Goal: Information Seeking & Learning: Compare options

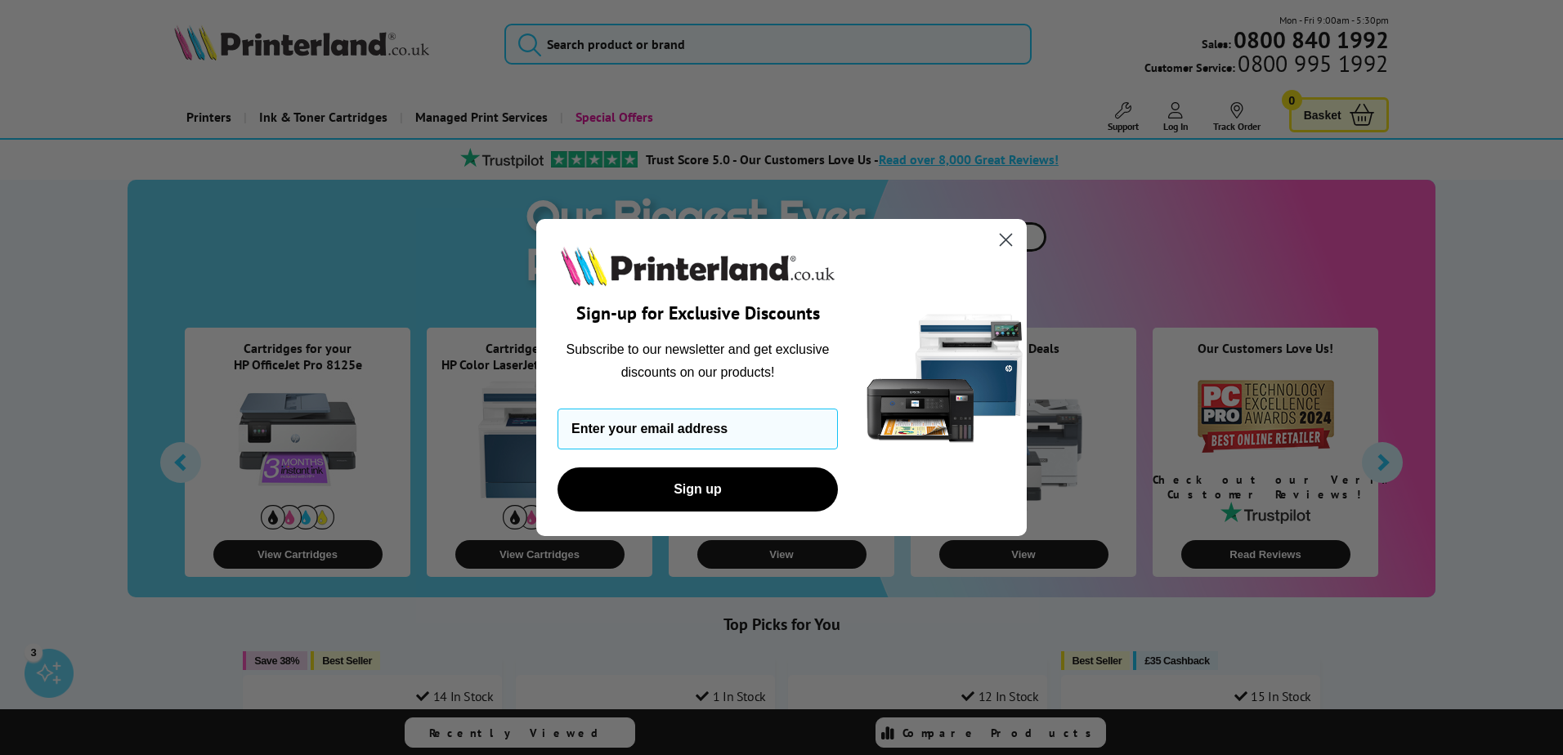
click at [1006, 238] on circle "Close dialog" at bounding box center [1005, 239] width 27 height 27
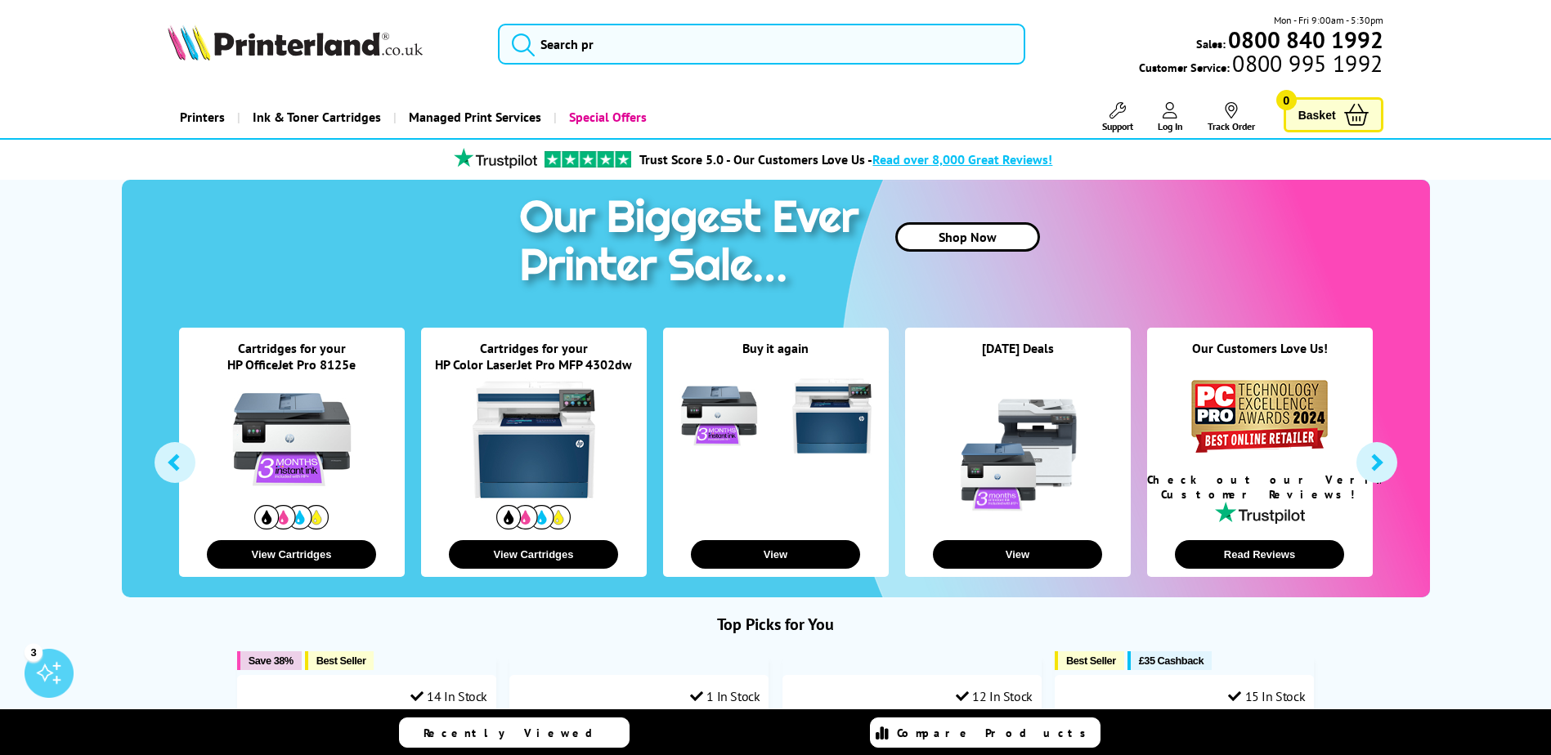
click at [279, 366] on link "HP OfficeJet Pro 8125e" at bounding box center [291, 364] width 128 height 16
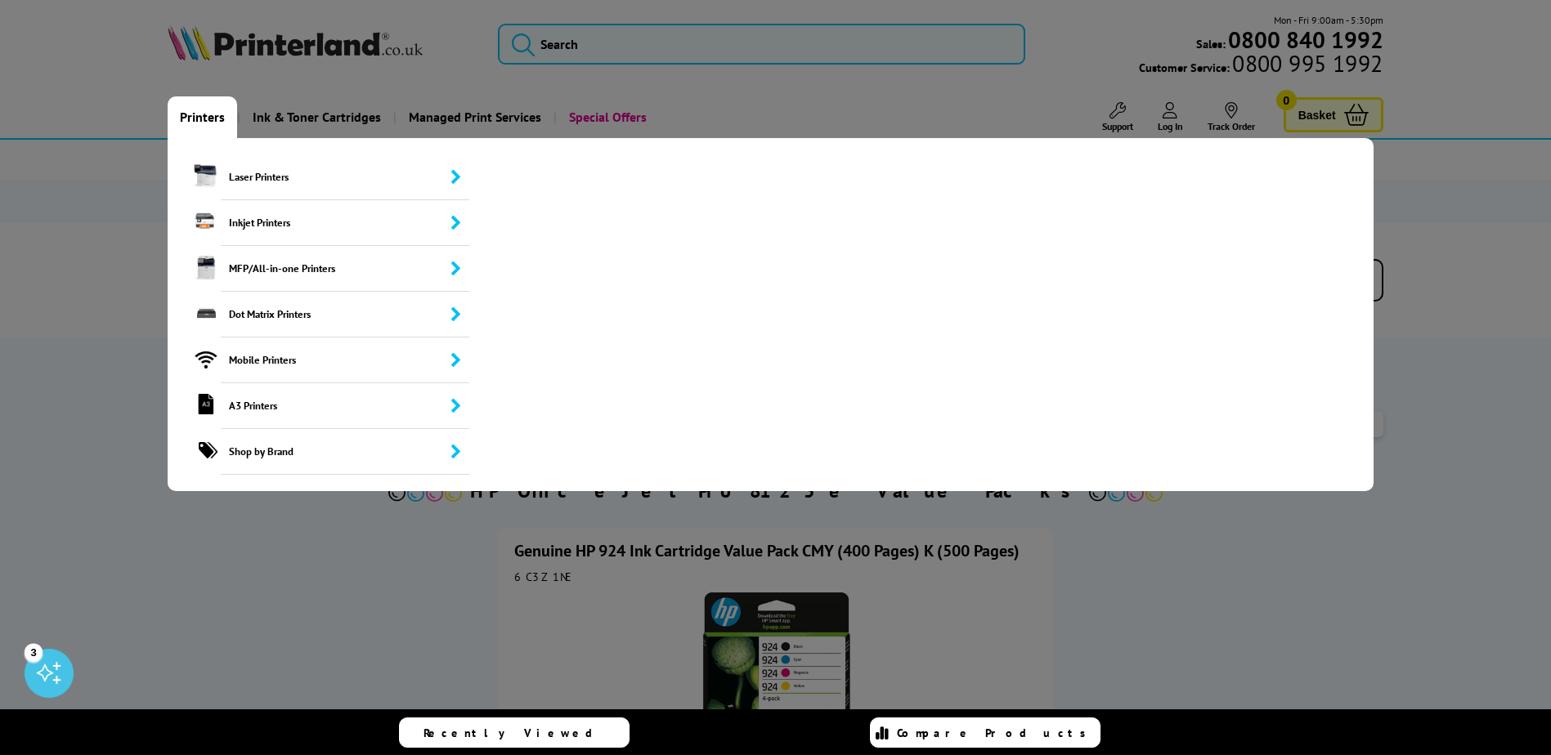
click at [210, 117] on link "Printers" at bounding box center [202, 117] width 69 height 42
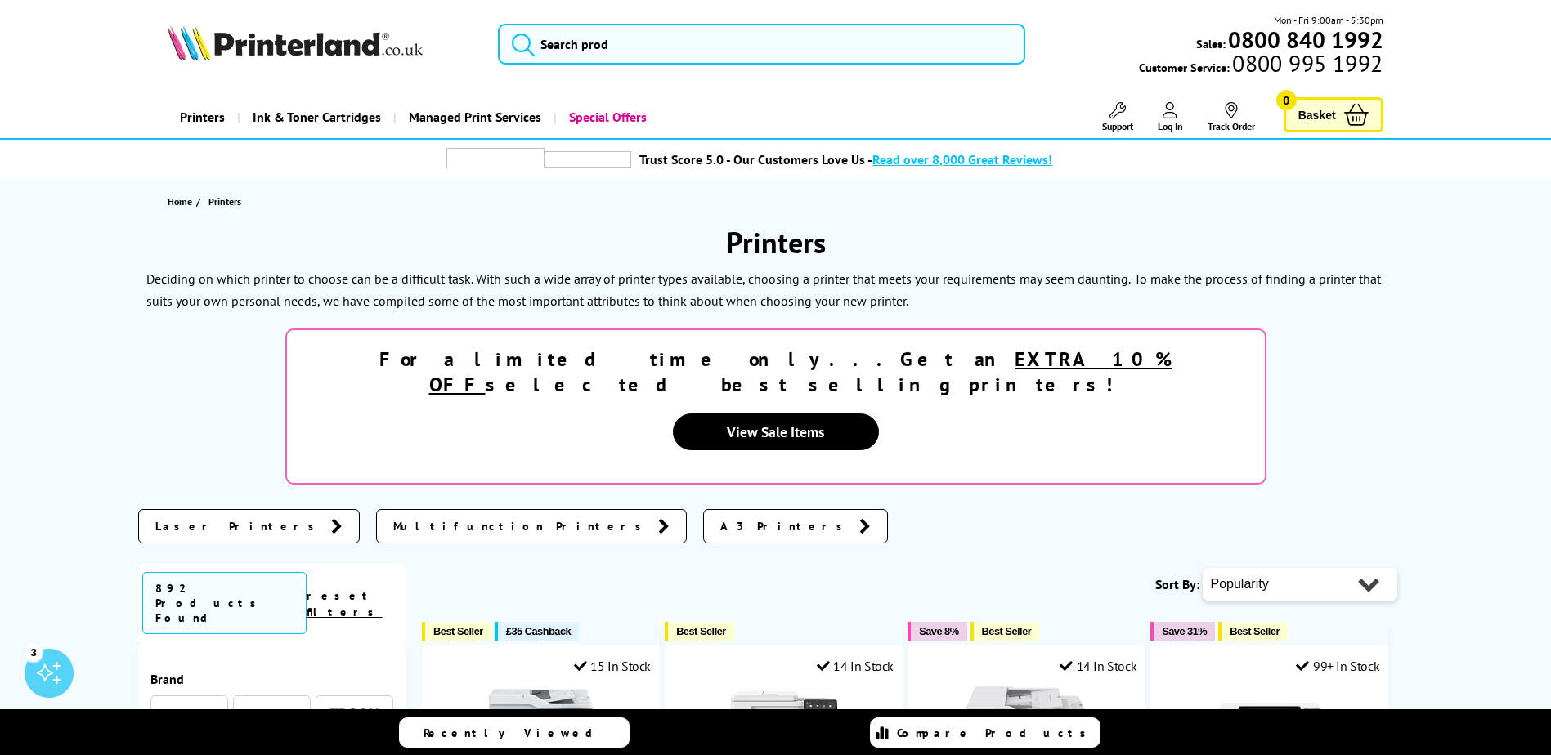
scroll to position [163, 0]
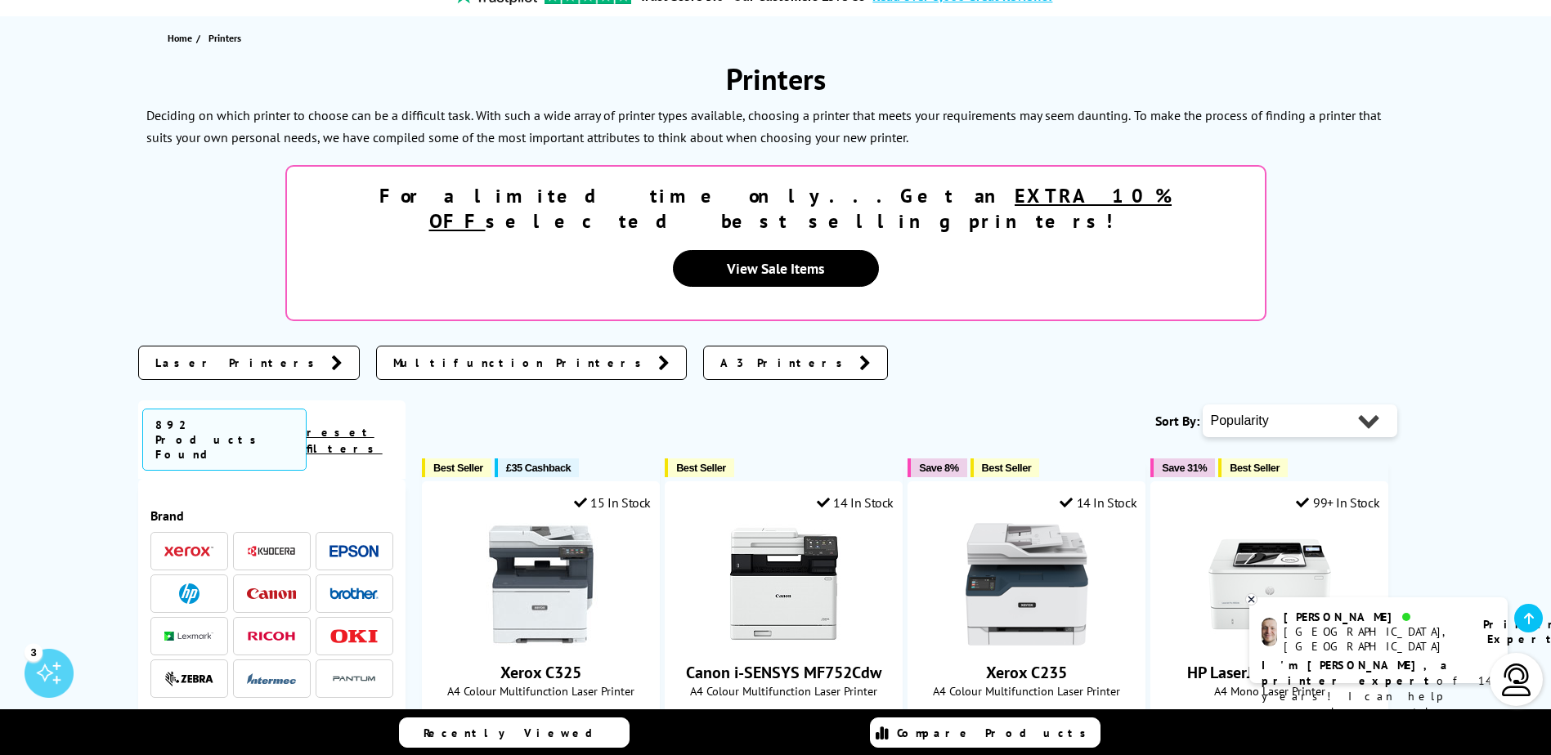
click at [188, 584] on img at bounding box center [189, 594] width 20 height 20
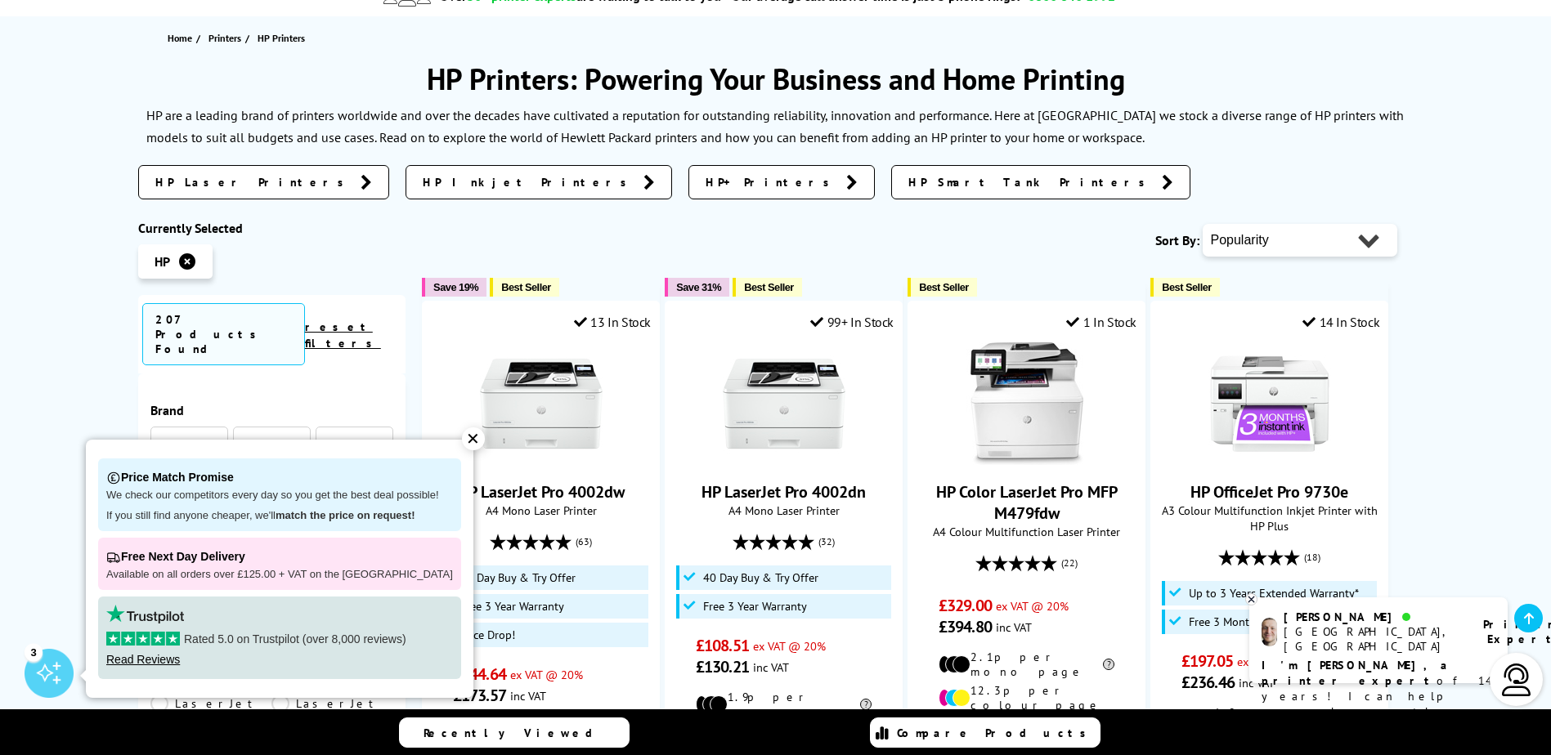
click at [423, 180] on span "HP Inkjet Printers" at bounding box center [529, 182] width 213 height 16
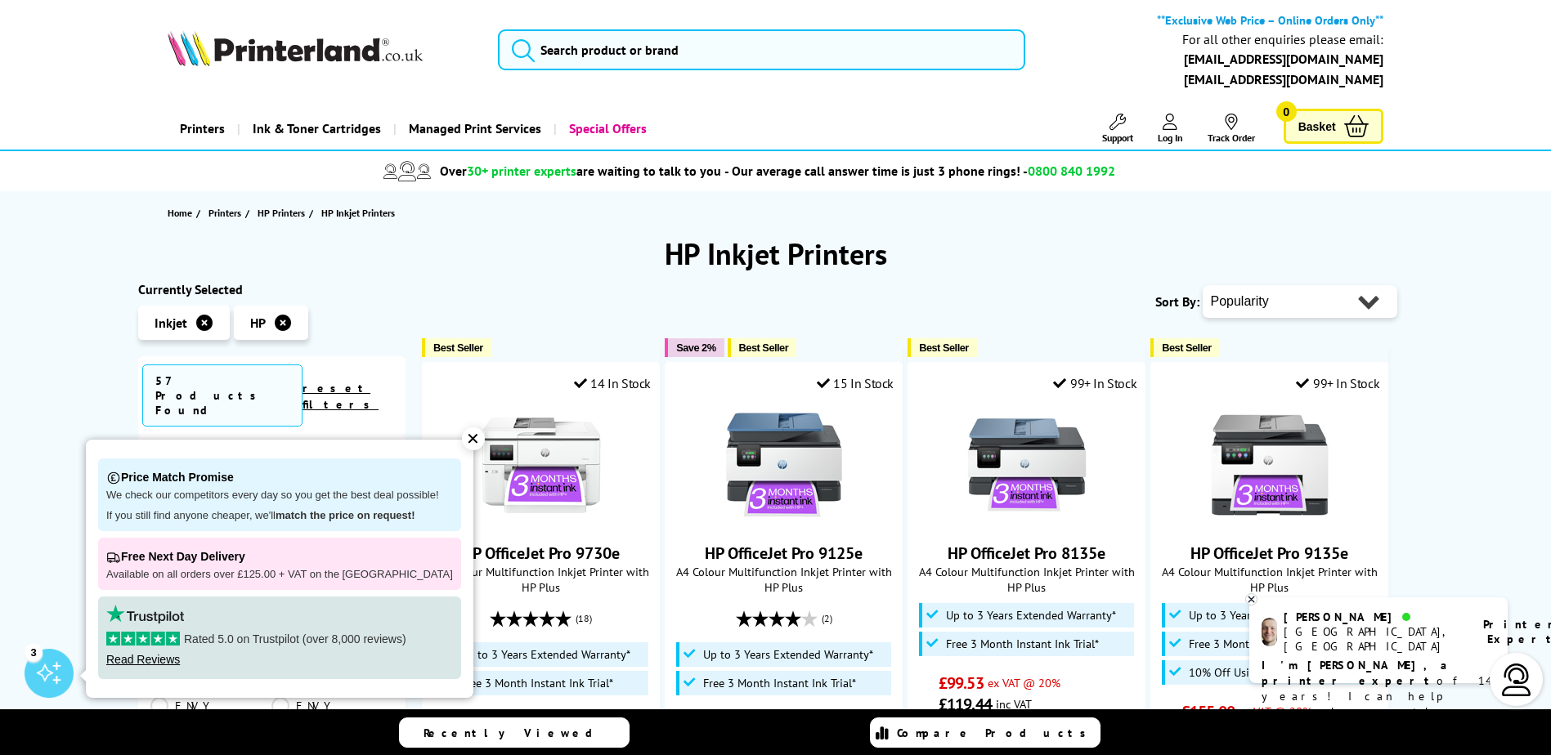
click at [462, 438] on div "✕" at bounding box center [473, 438] width 23 height 23
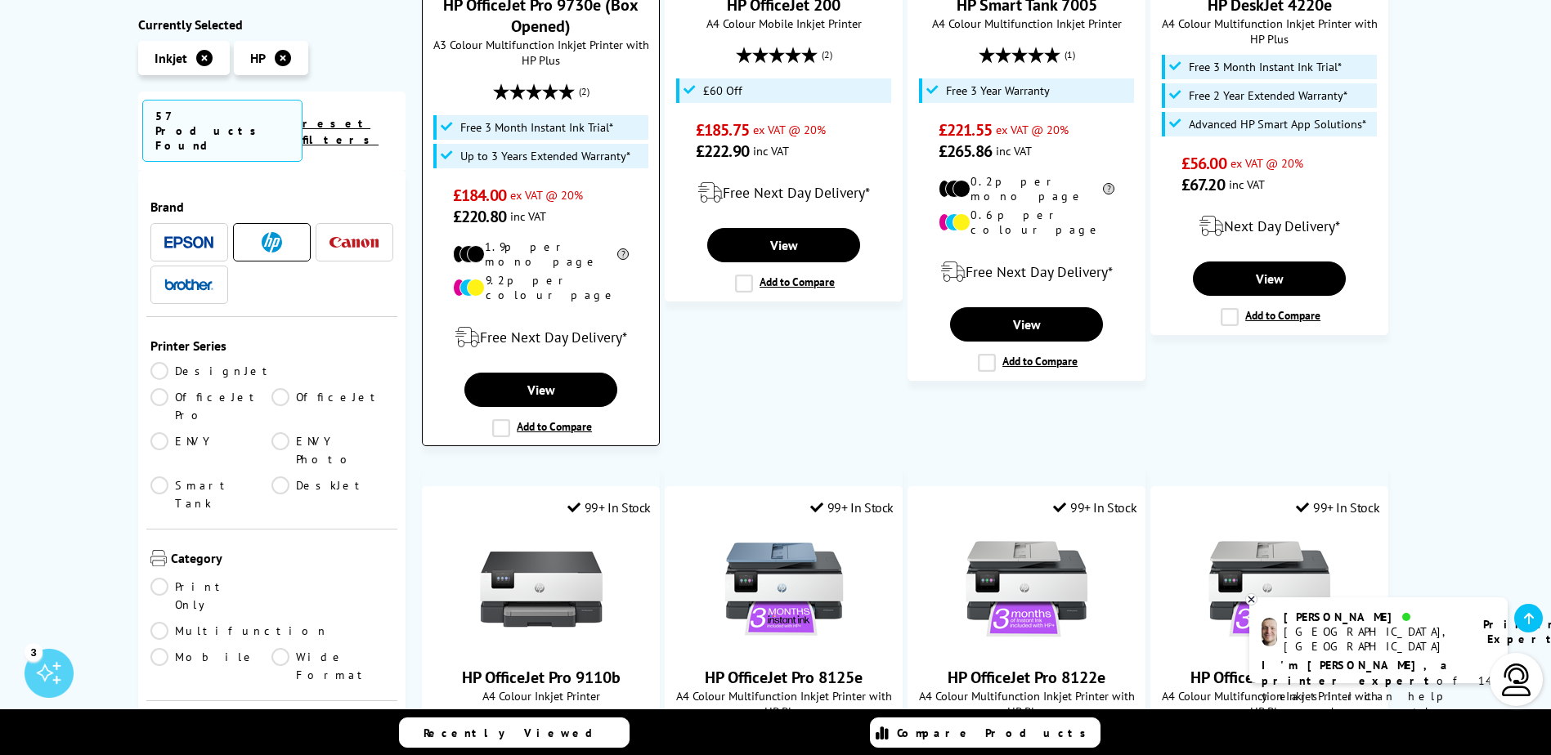
scroll to position [1390, 0]
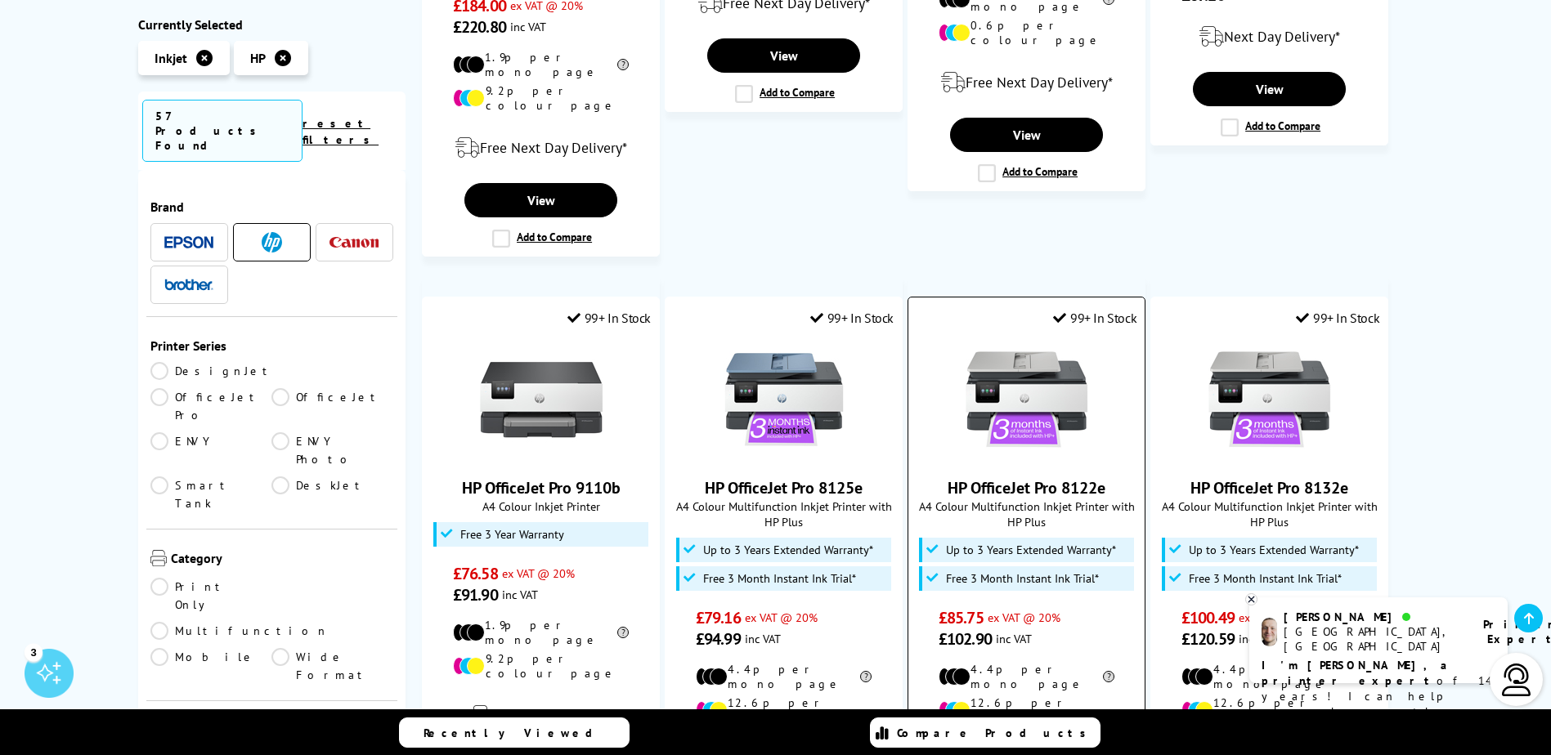
click at [1007, 477] on link "HP OfficeJet Pro 8122e" at bounding box center [1026, 487] width 158 height 21
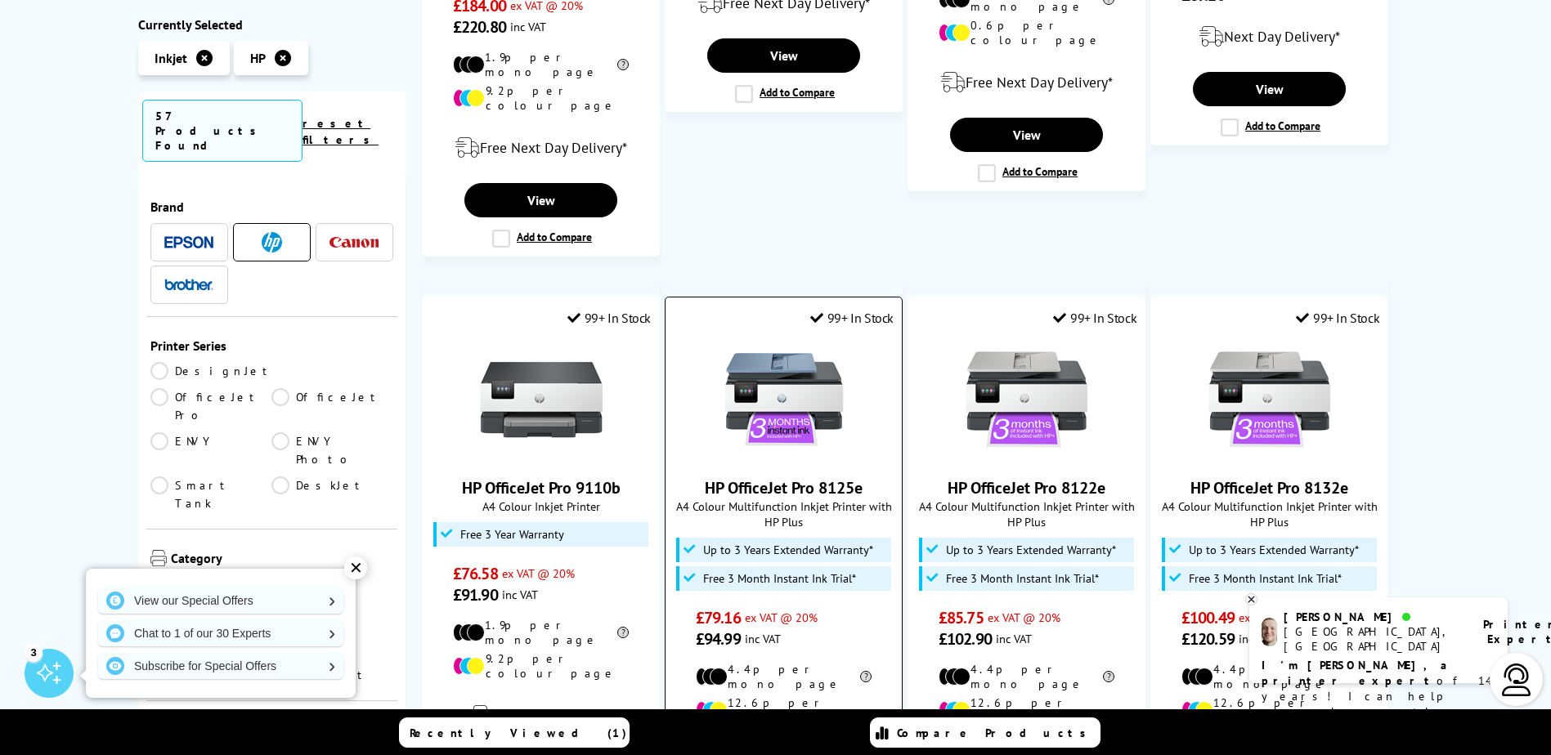
click at [834, 378] on img at bounding box center [784, 399] width 123 height 123
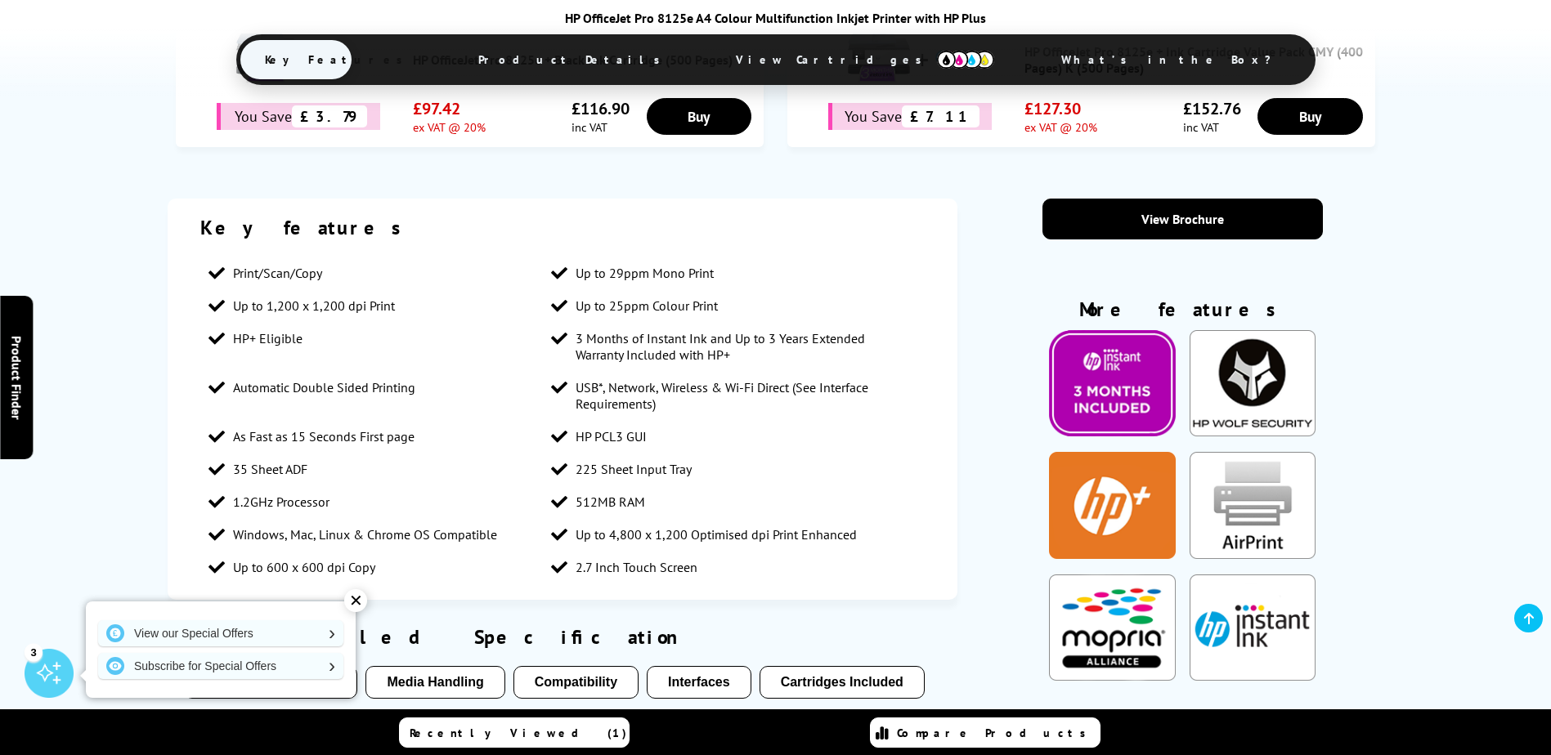
scroll to position [1144, 0]
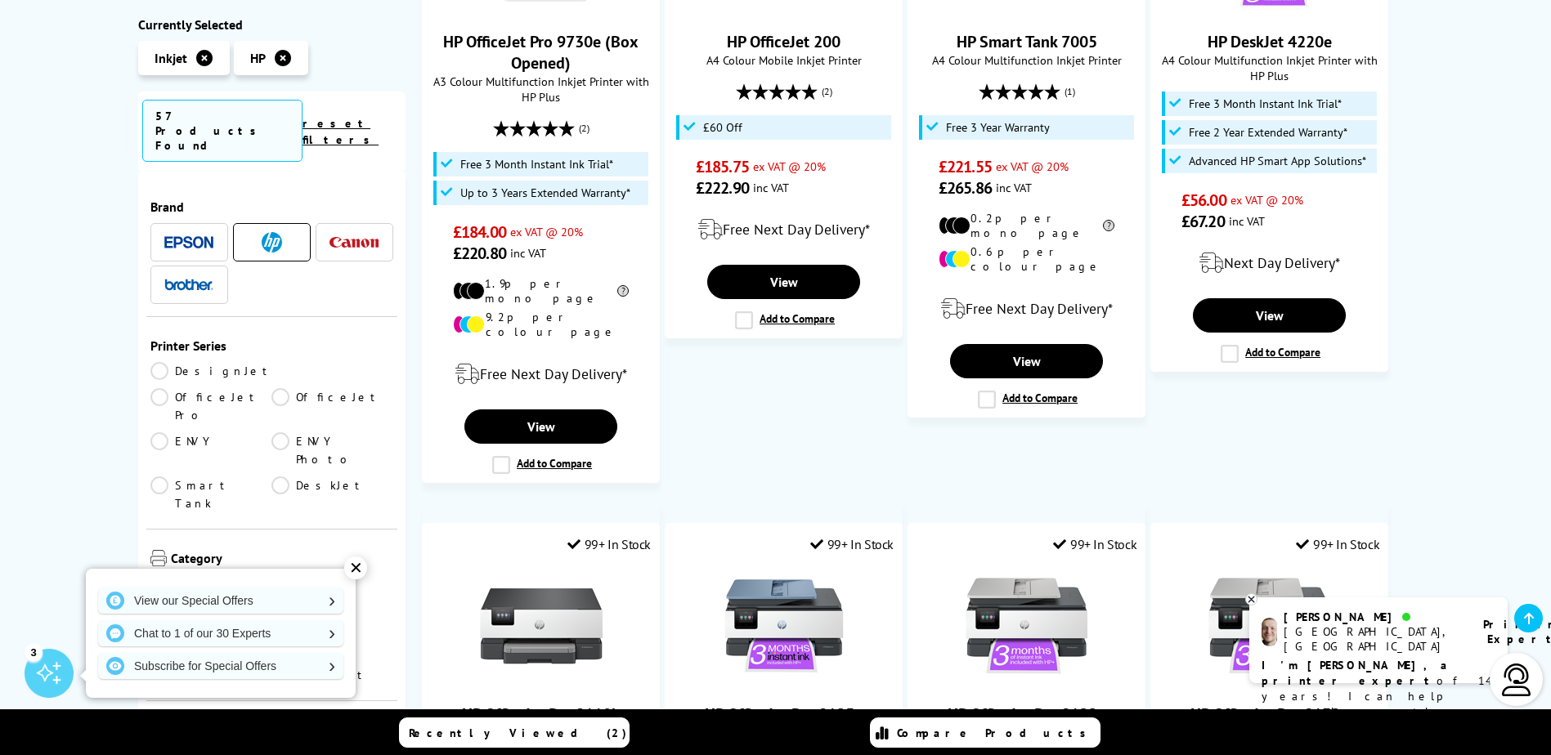
scroll to position [1063, 0]
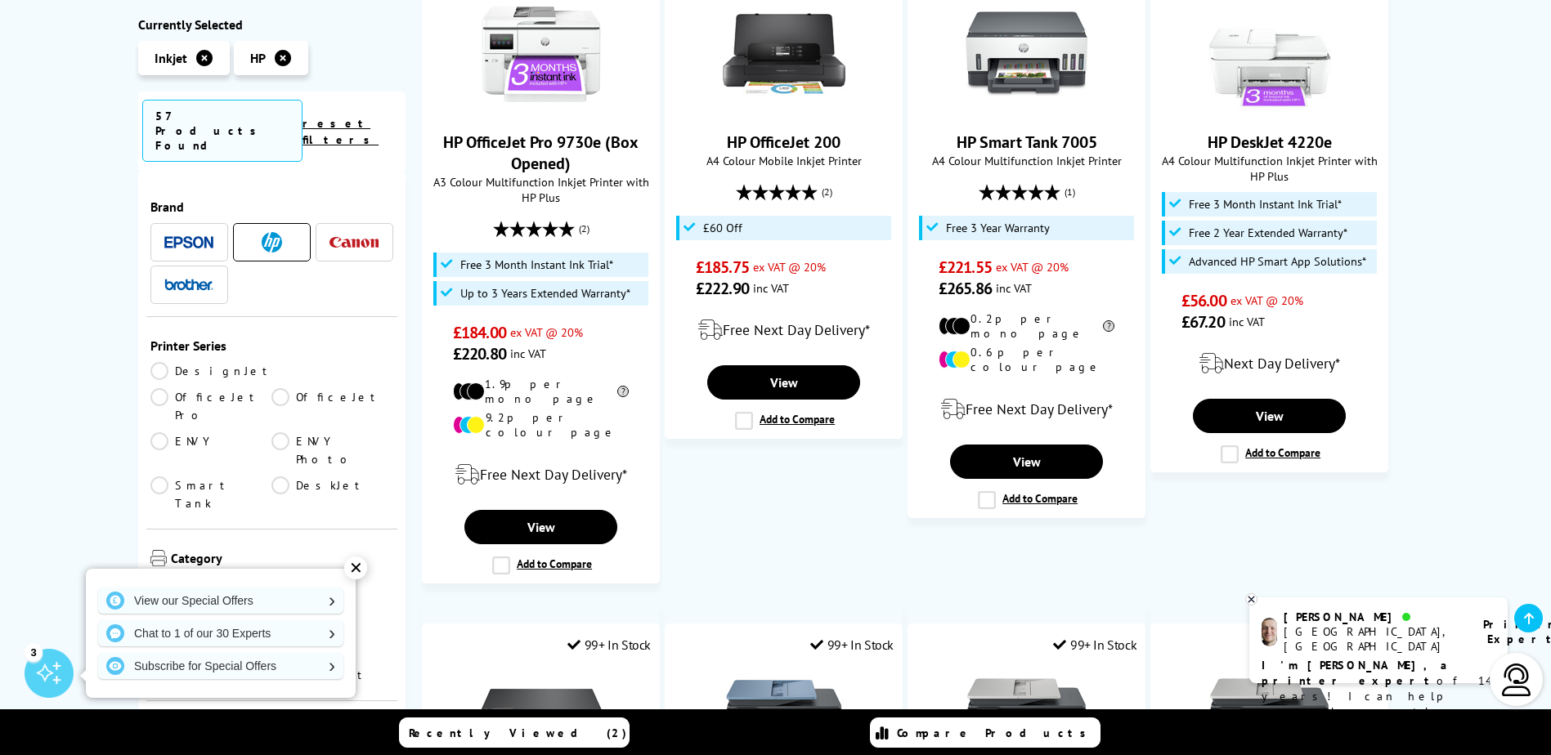
click at [201, 56] on icon at bounding box center [204, 58] width 16 height 16
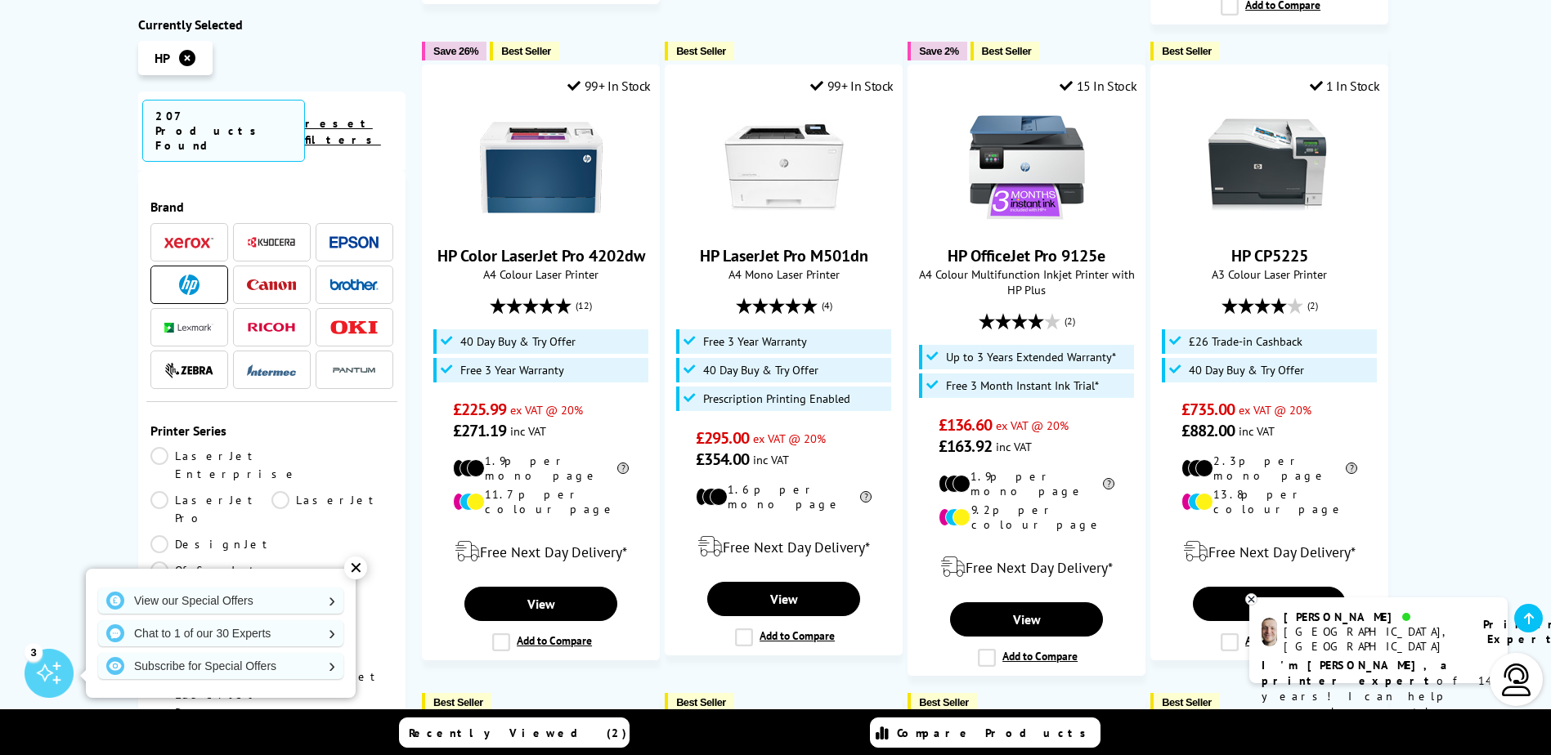
click at [271, 491] on link "LaserJet" at bounding box center [332, 509] width 122 height 36
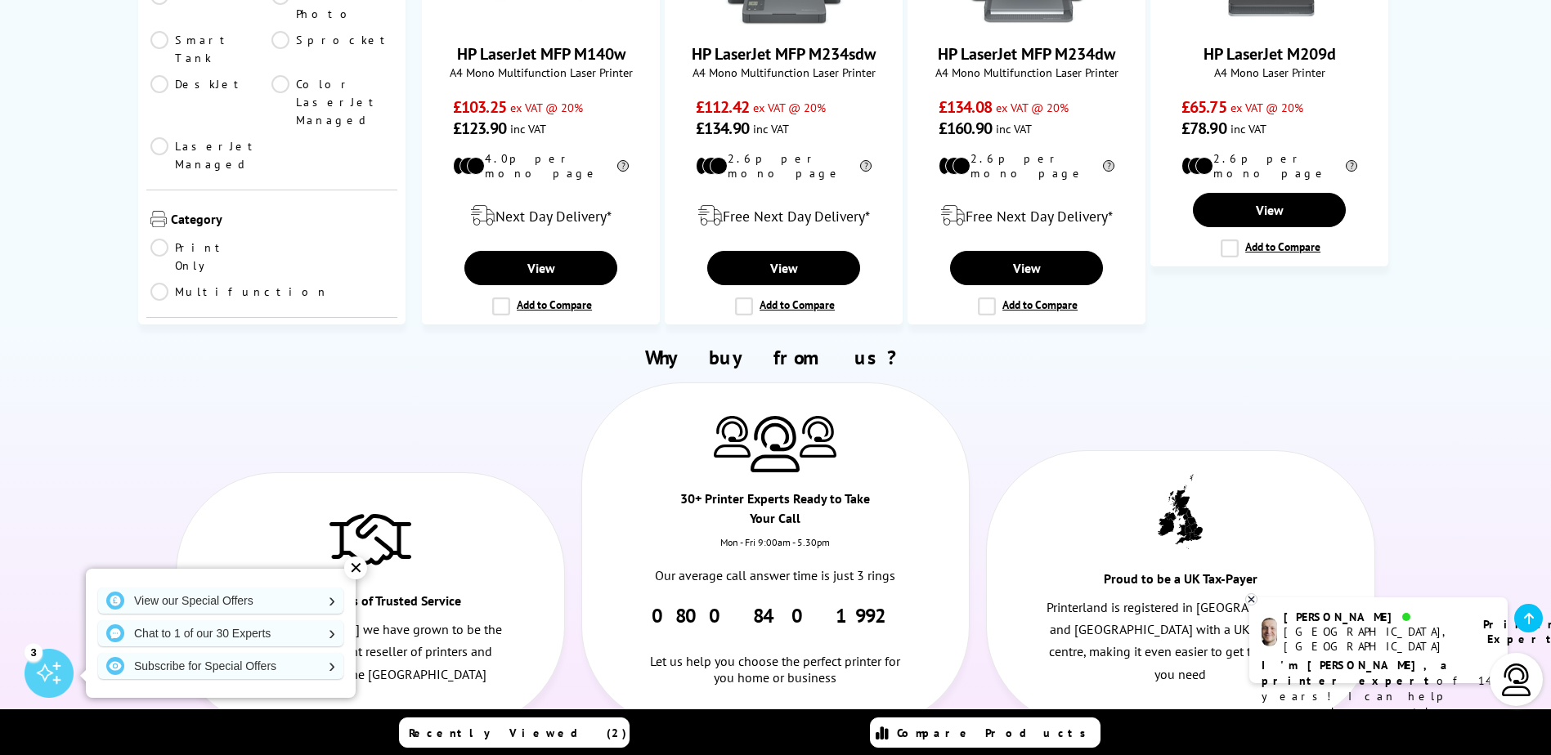
click at [195, 422] on span "Colour or Mono" at bounding box center [280, 432] width 227 height 20
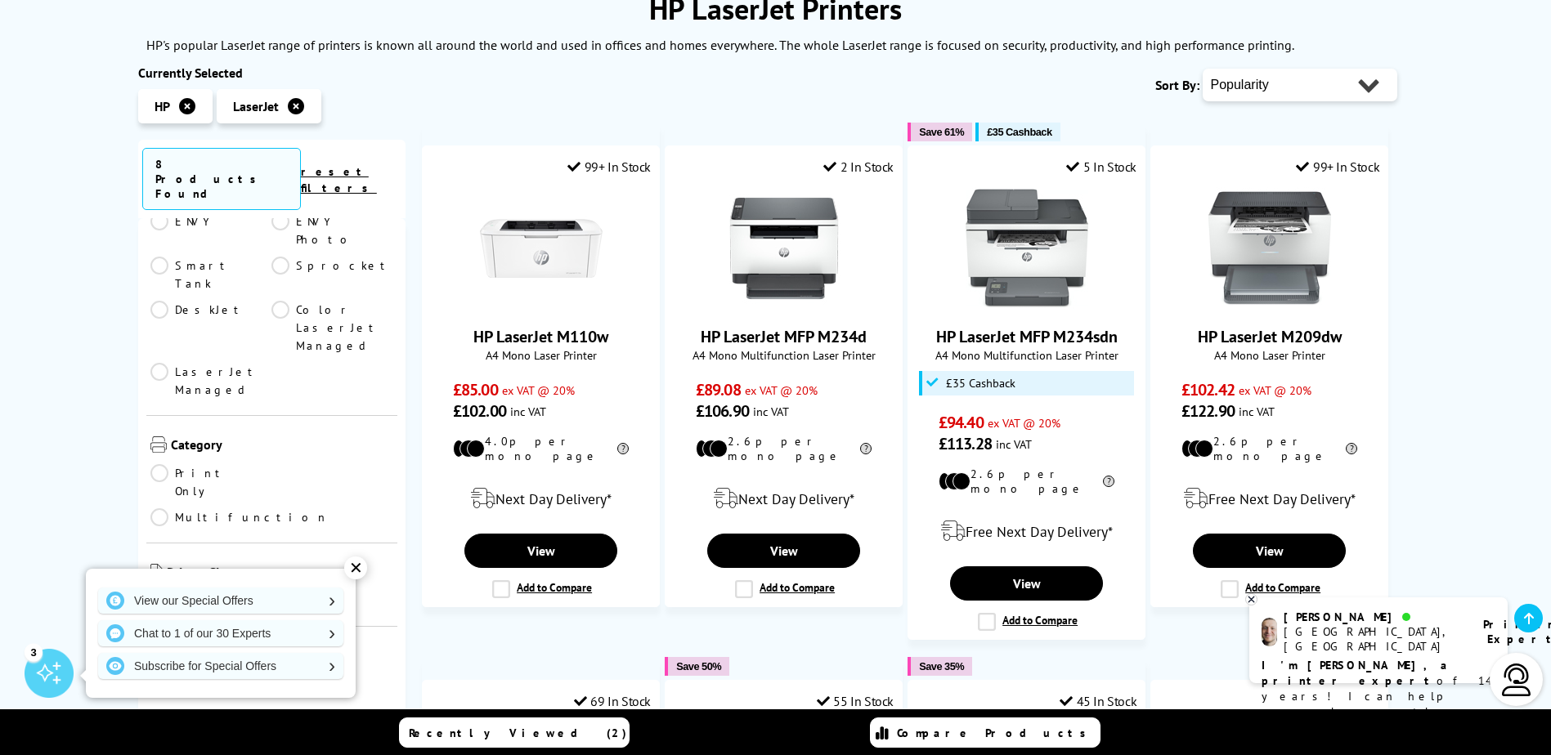
scroll to position [245, 0]
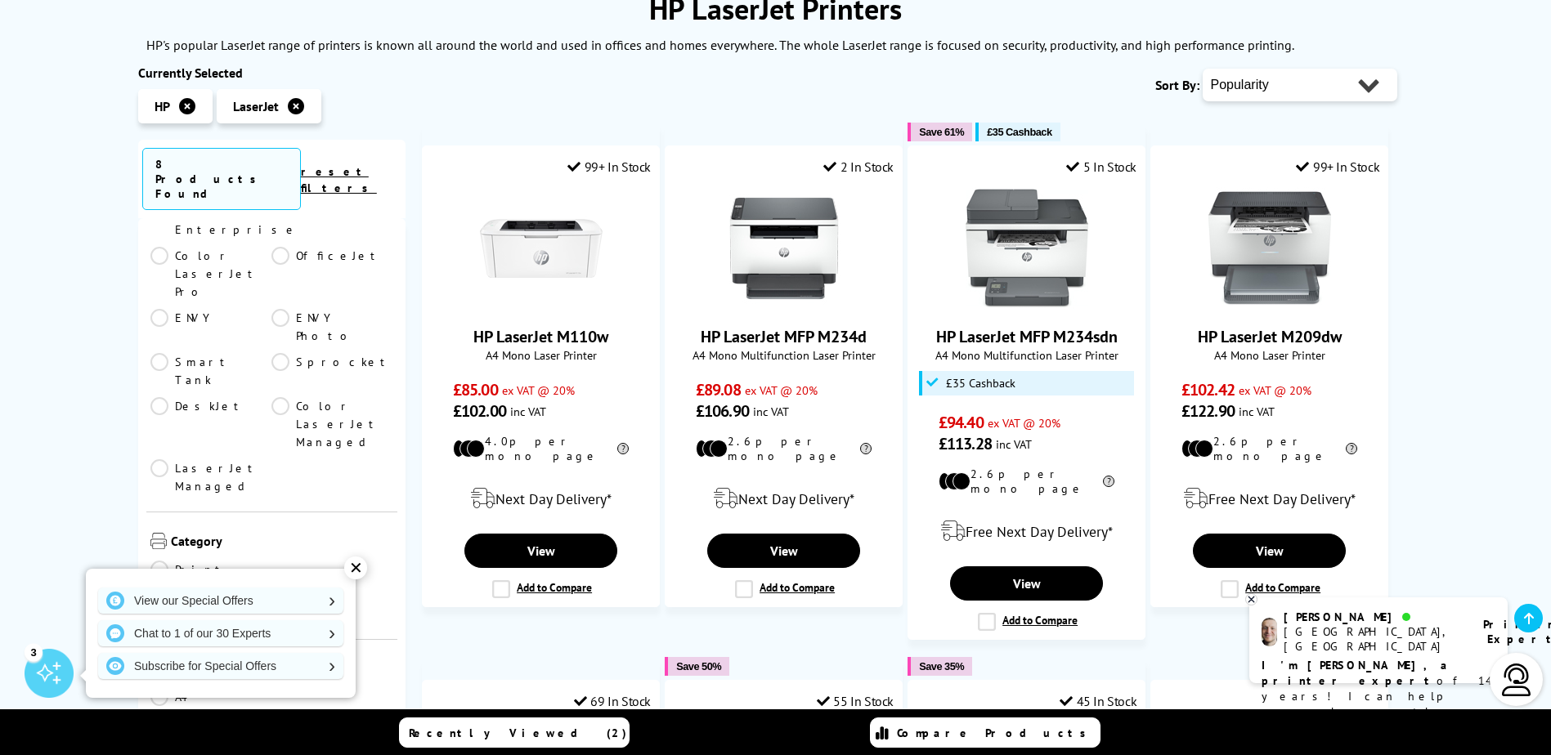
click at [294, 103] on icon at bounding box center [296, 106] width 16 height 16
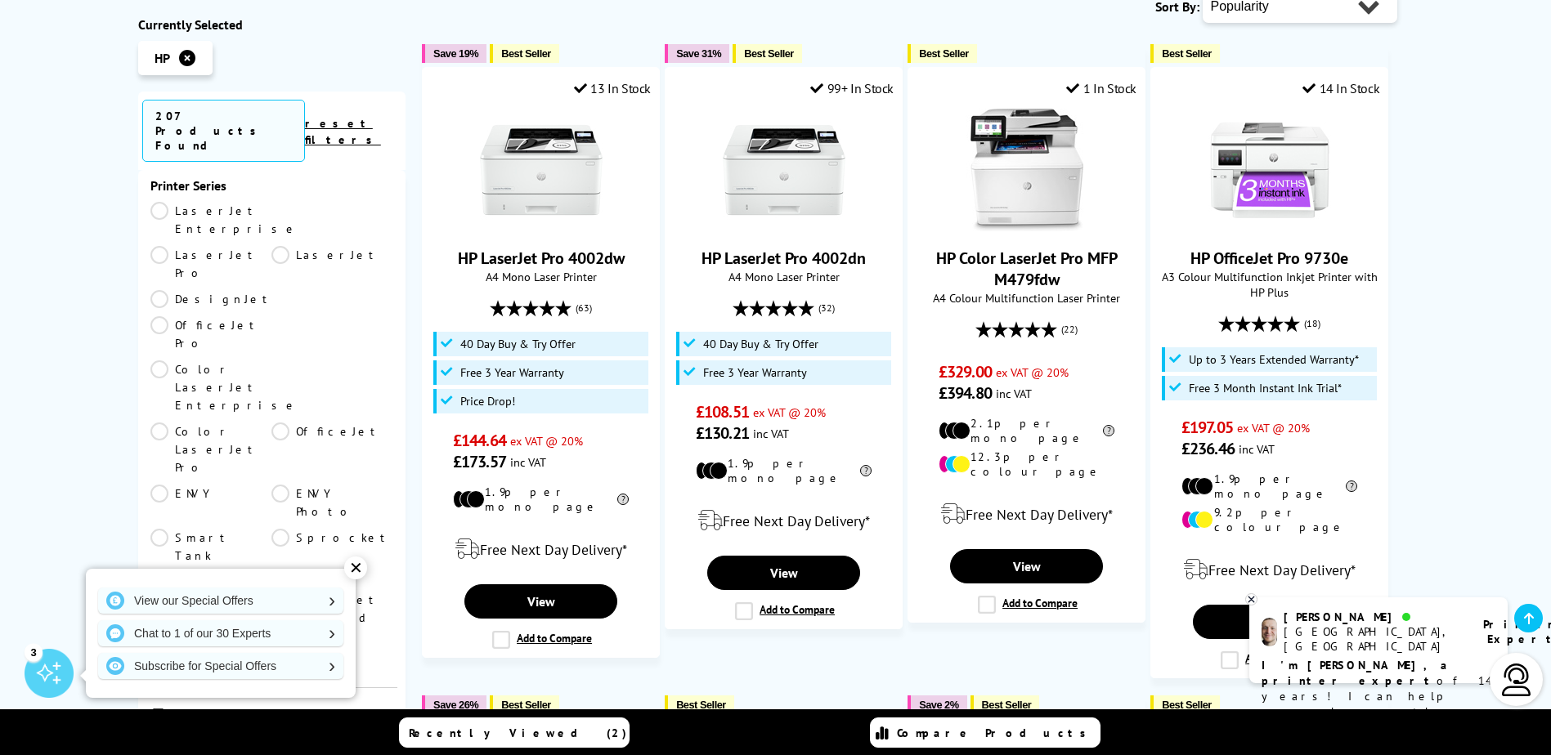
scroll to position [490, 0]
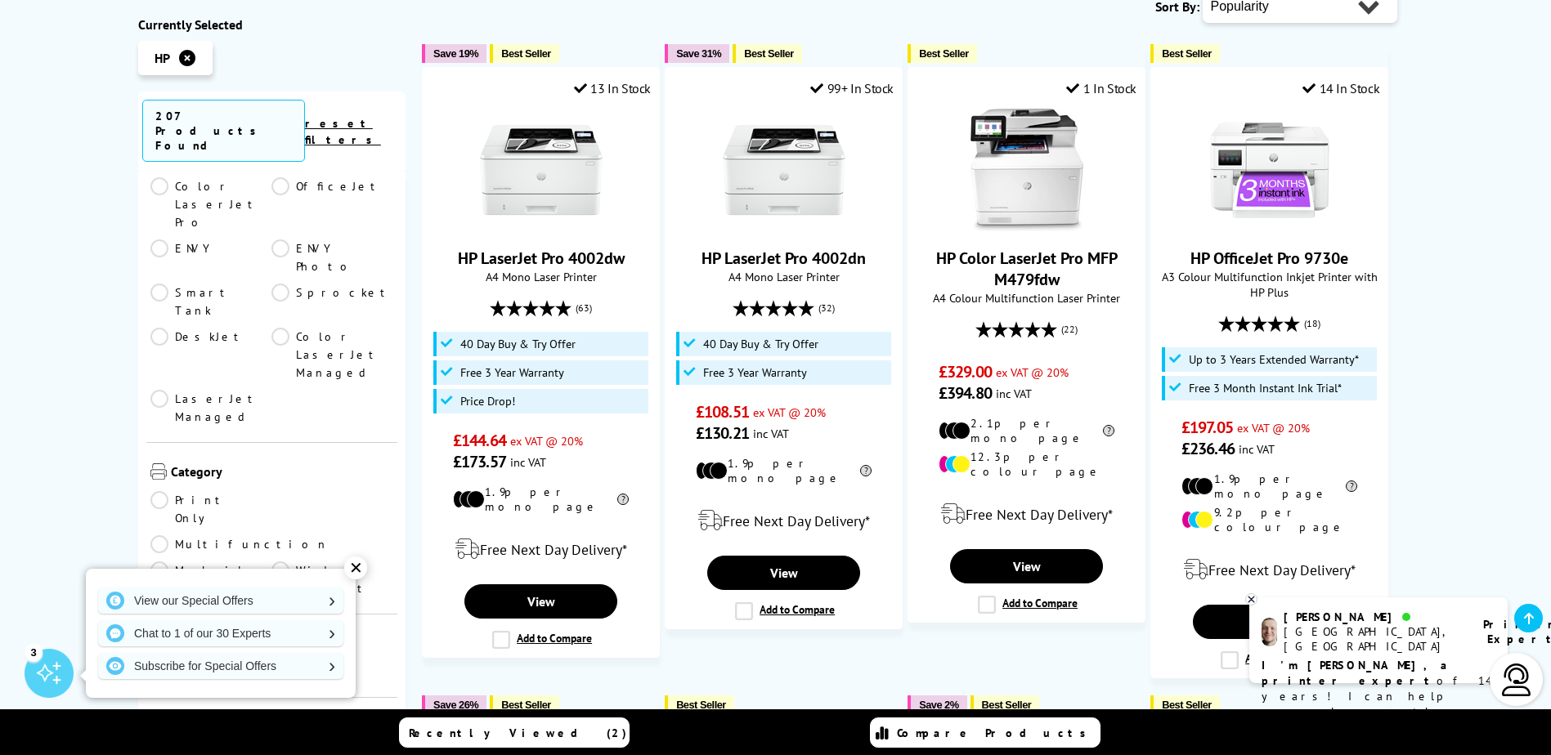
click at [279, 663] on link "A4" at bounding box center [332, 672] width 122 height 18
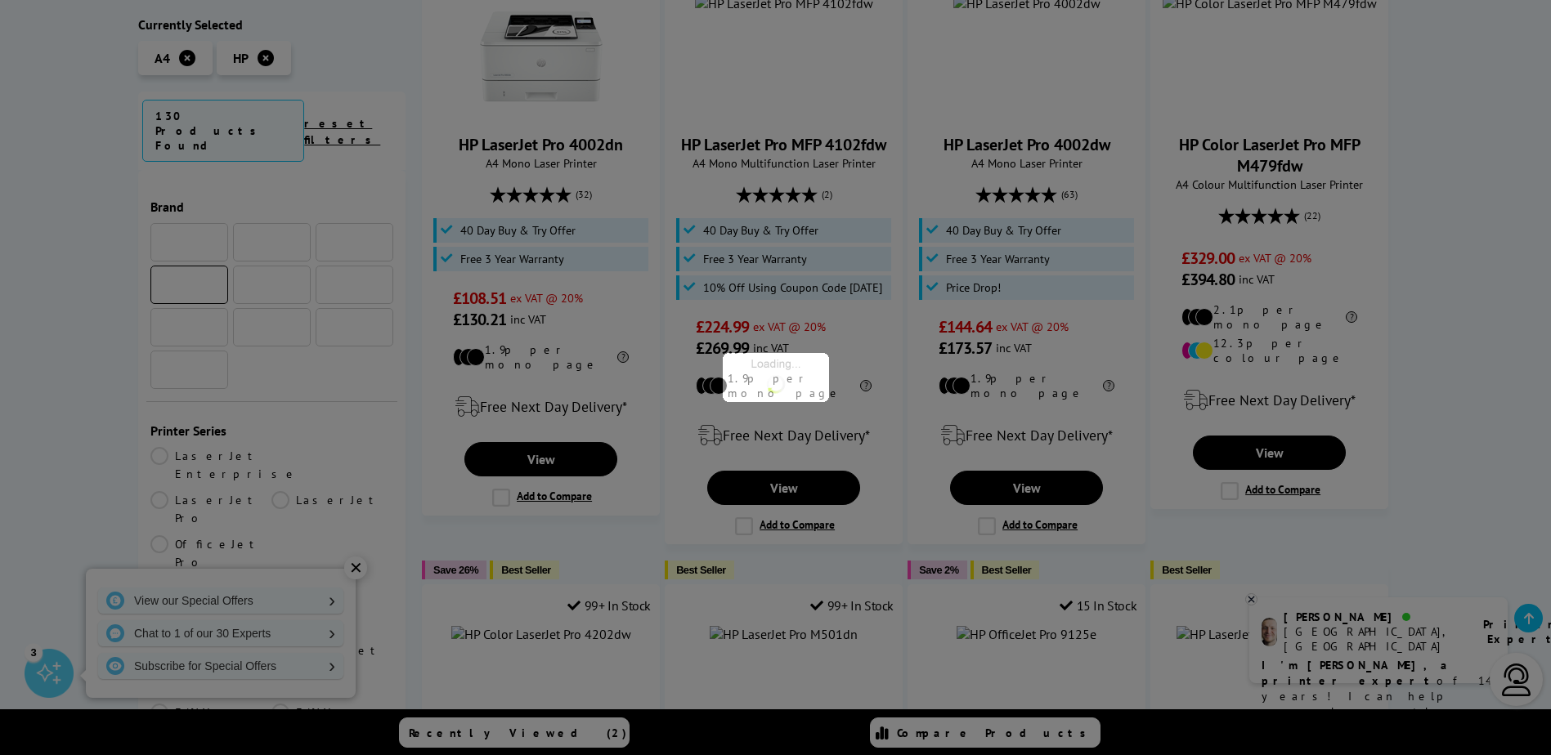
scroll to position [490, 0]
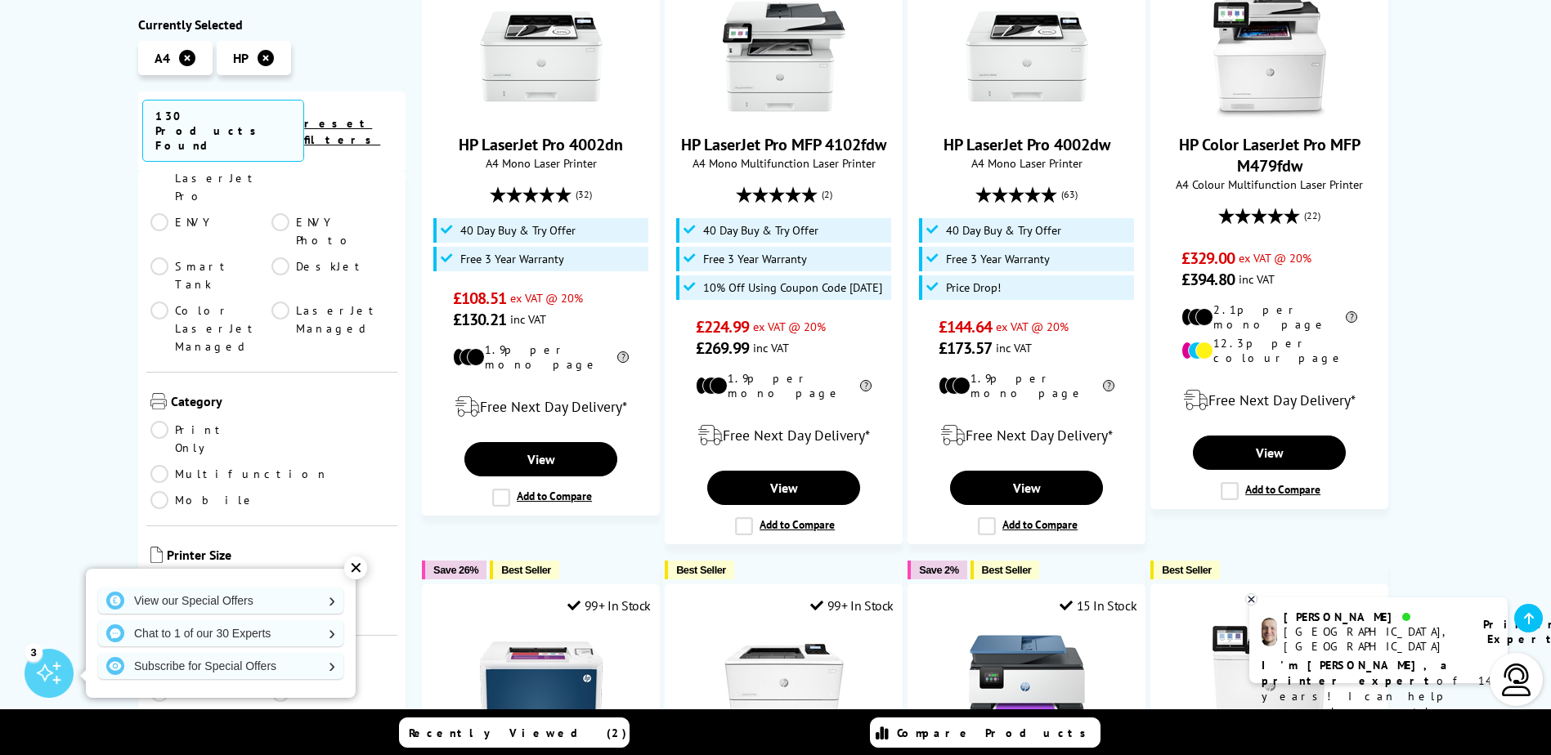
click at [161, 684] on link "Colour" at bounding box center [211, 693] width 122 height 18
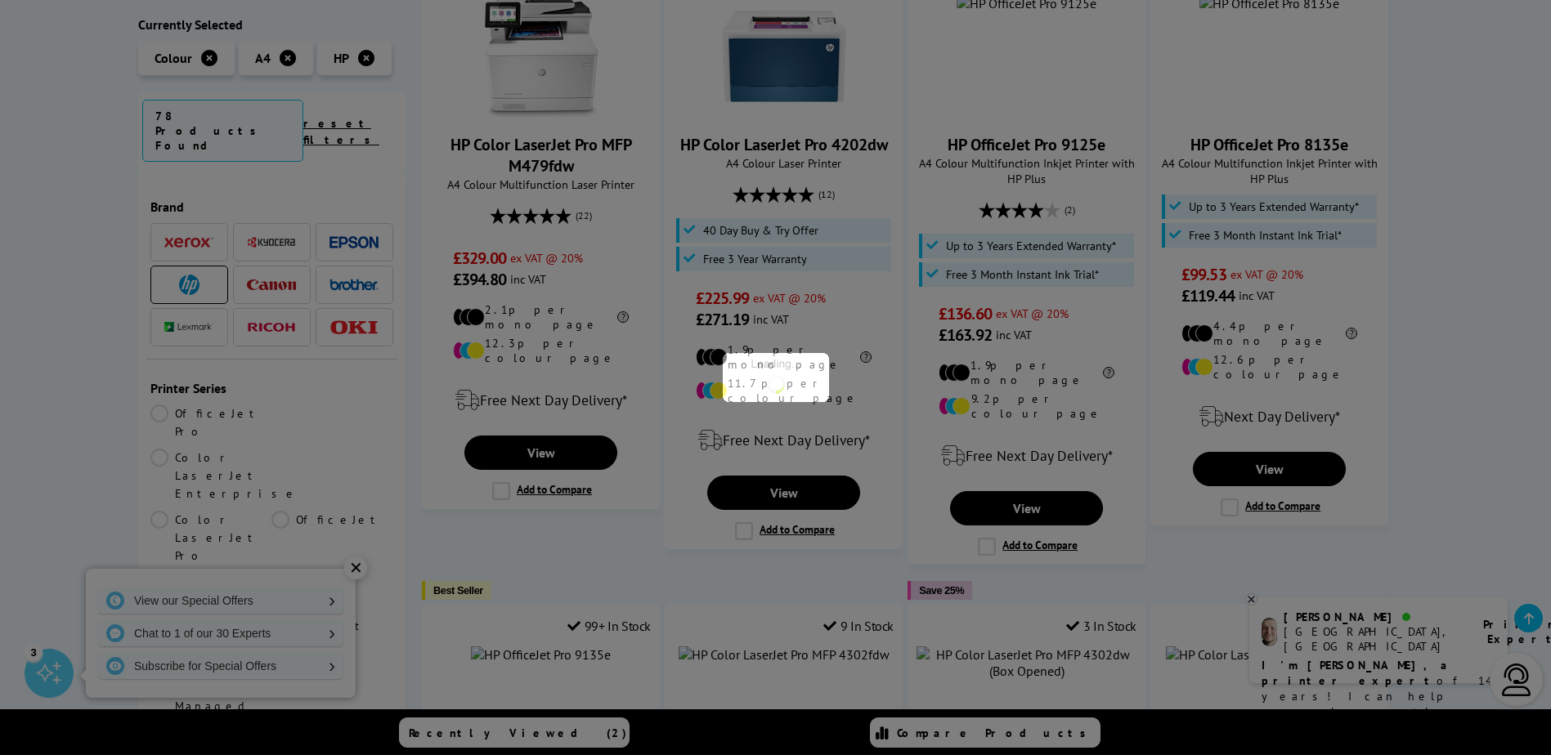
scroll to position [490, 0]
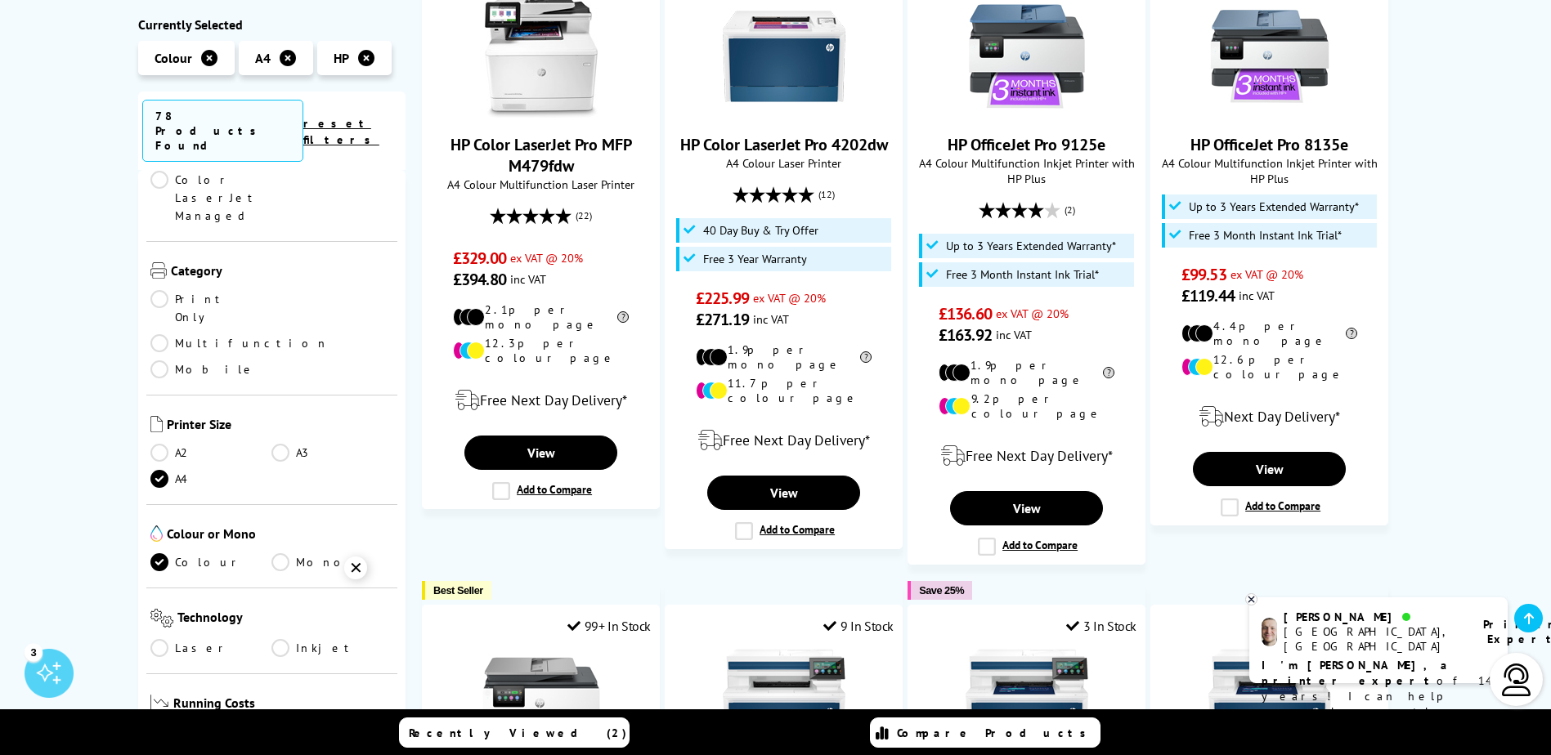
click at [159, 639] on link "Laser" at bounding box center [211, 648] width 122 height 18
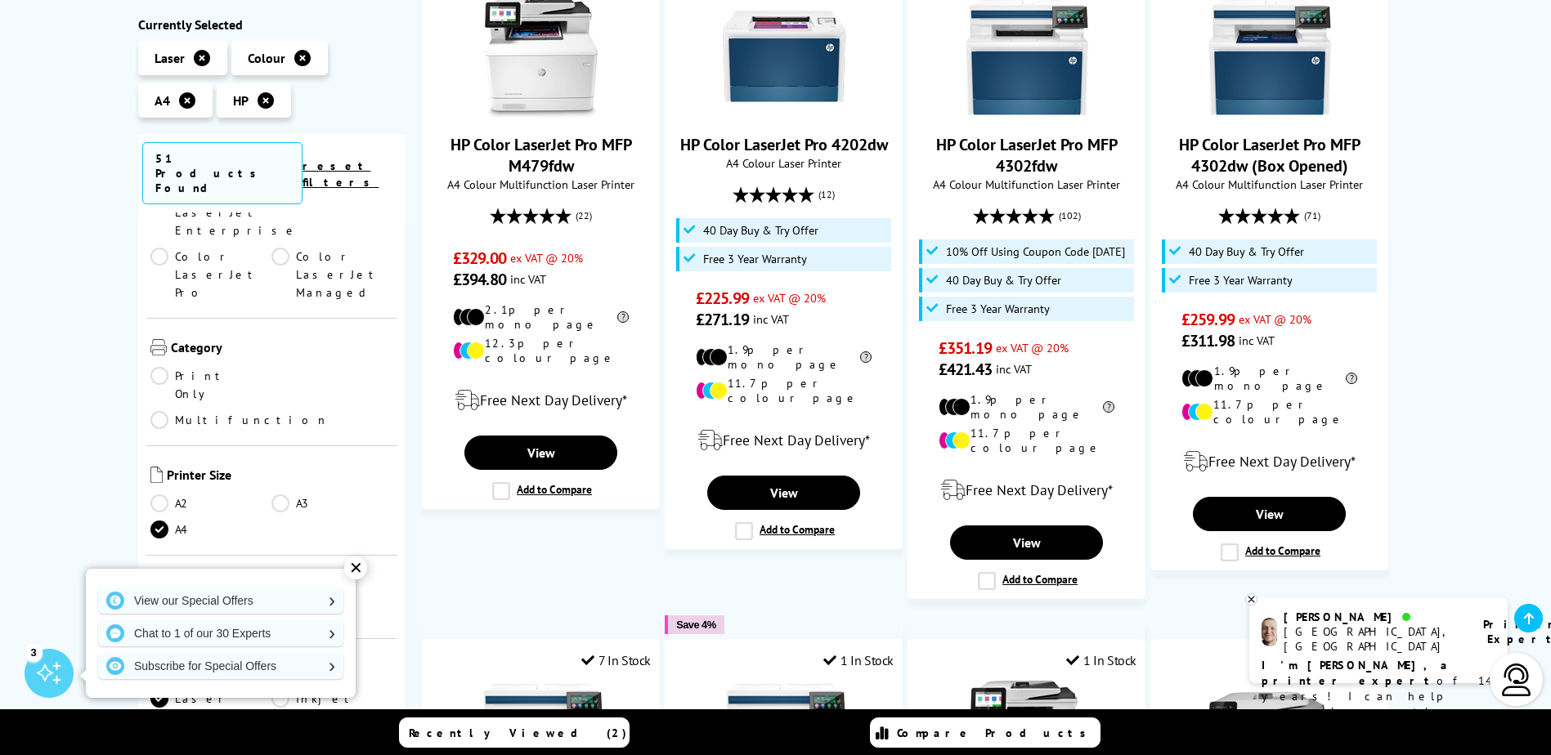
scroll to position [245, 0]
click at [152, 383] on link "Print Only" at bounding box center [211, 401] width 122 height 36
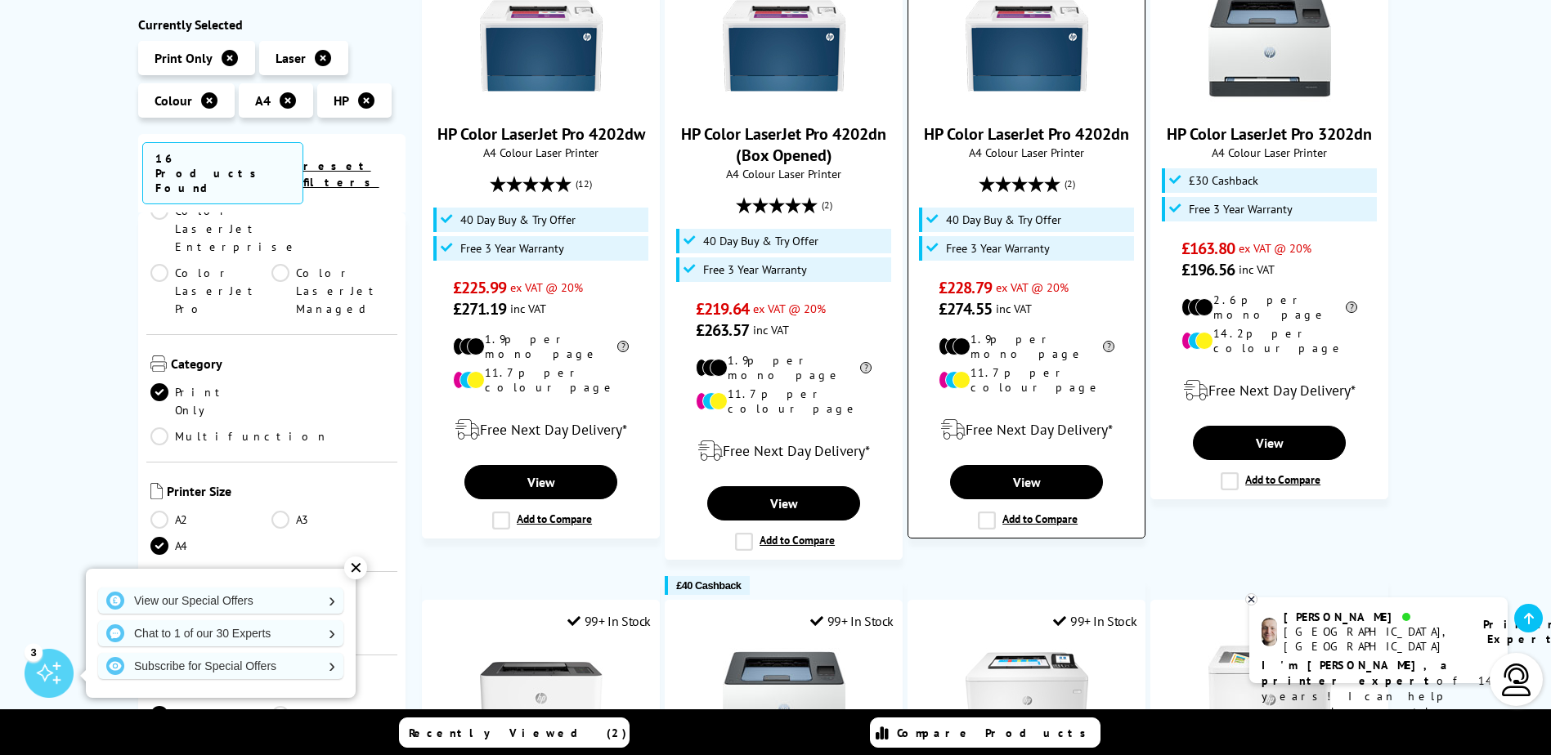
scroll to position [245, 0]
